Goal: Book appointment/travel/reservation

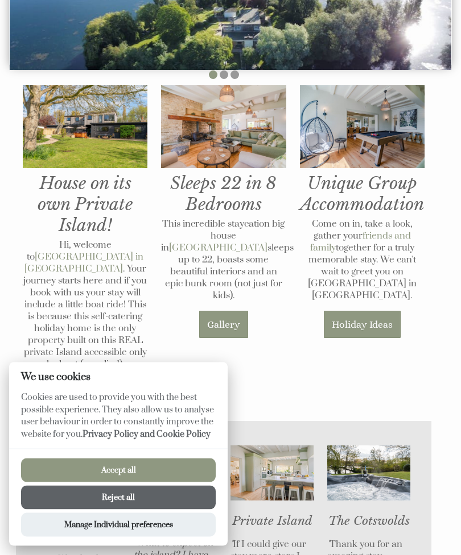
click at [204, 510] on button "Reject all" at bounding box center [118, 498] width 194 height 24
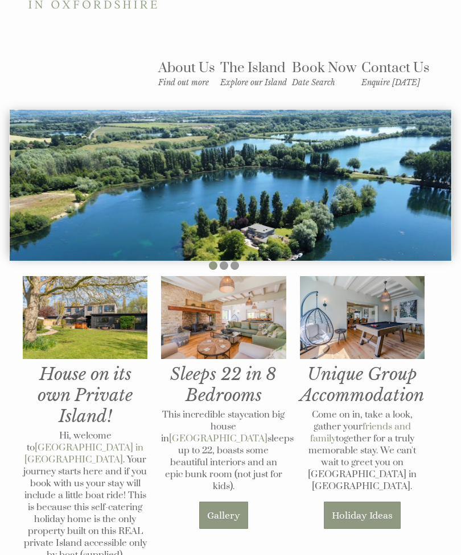
scroll to position [114, 0]
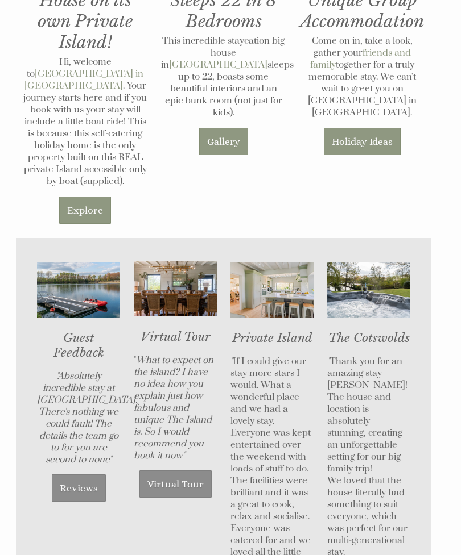
click at [194, 471] on link "Virtual Tour" at bounding box center [175, 484] width 72 height 27
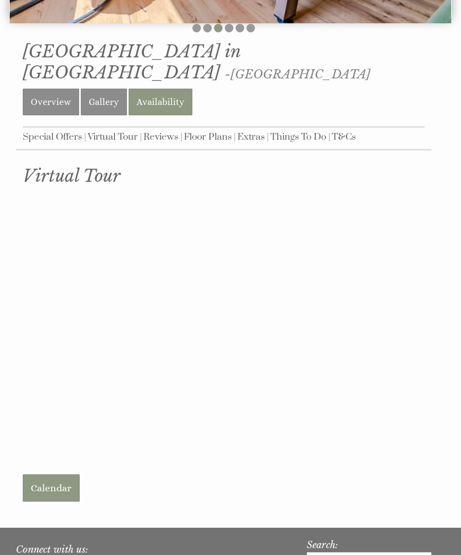
scroll to position [356, 0]
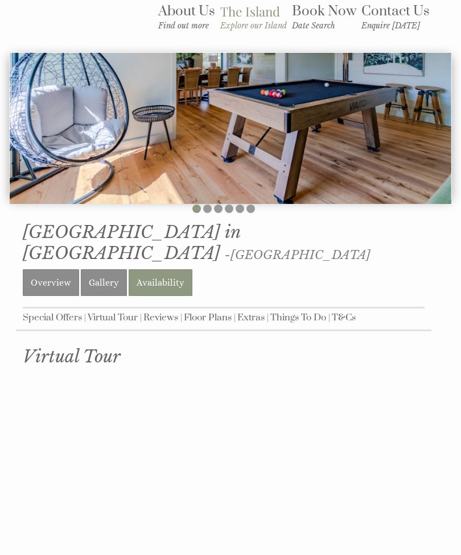
scroll to position [173, 0]
click at [209, 312] on link "Floor Plans" at bounding box center [208, 318] width 48 height 12
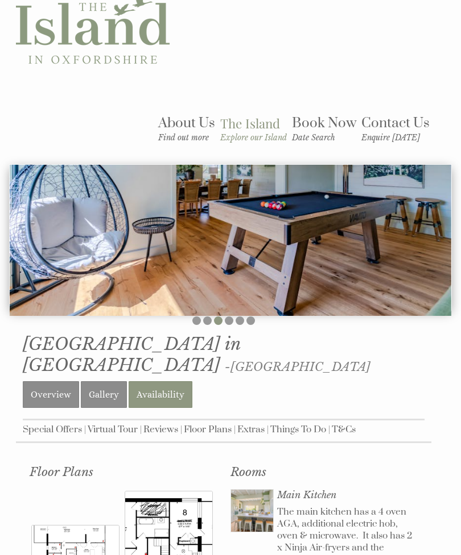
scroll to position [61, 0]
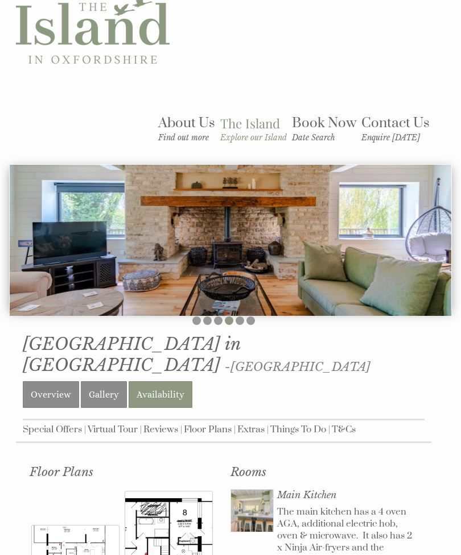
click at [159, 382] on link "Availability" at bounding box center [160, 395] width 64 height 27
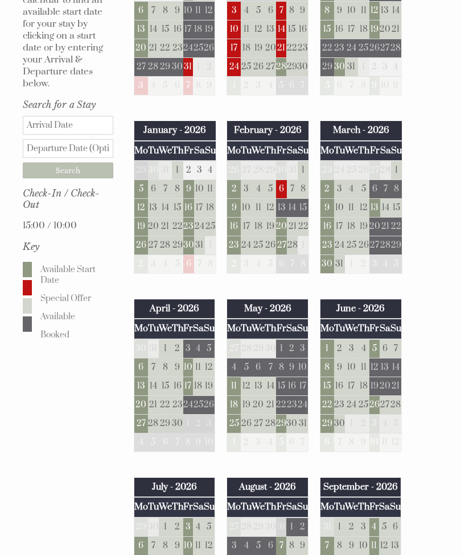
scroll to position [576, 0]
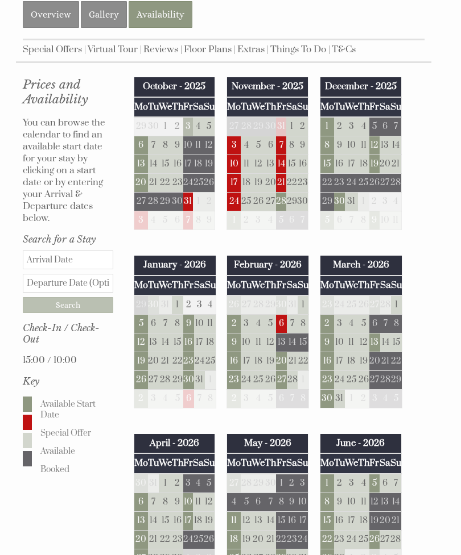
click at [287, 353] on td "20" at bounding box center [281, 362] width 11 height 19
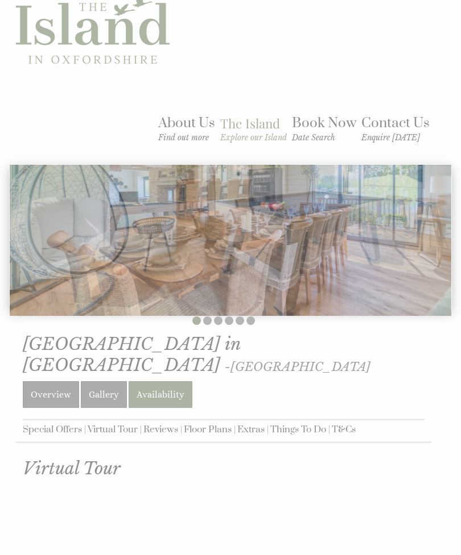
scroll to position [173, 0]
